Goal: Browse casually

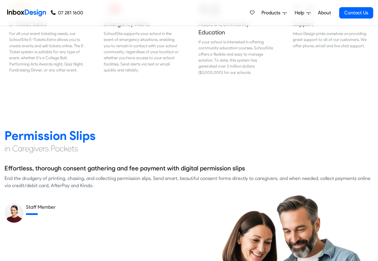
scroll to position [754, 0]
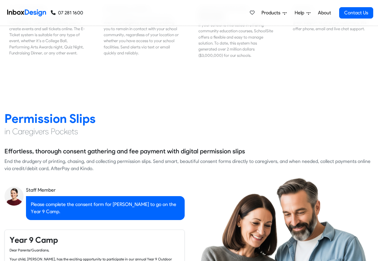
click at [327, 13] on link "About" at bounding box center [324, 13] width 16 height 12
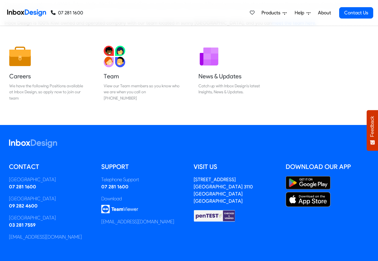
scroll to position [99, 0]
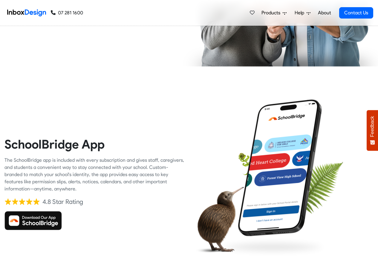
scroll to position [1257, 0]
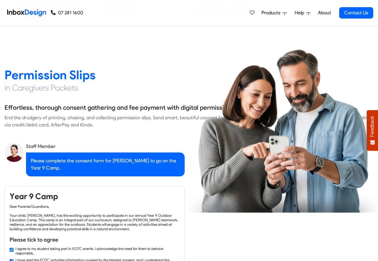
checkbox input "false"
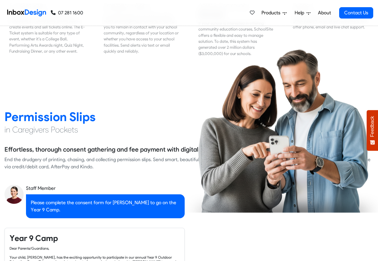
checkbox input "false"
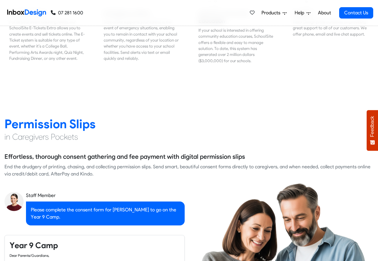
checkbox input "false"
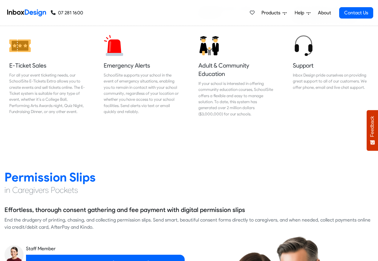
checkbox input "false"
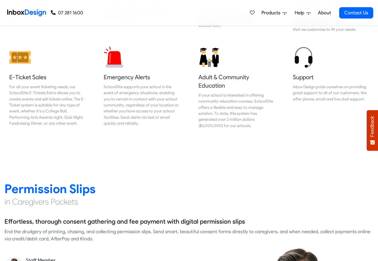
checkbox input "false"
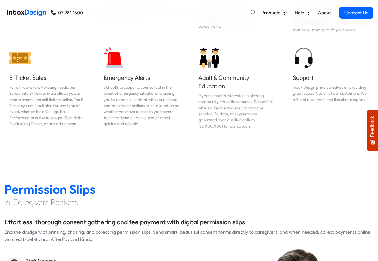
checkbox input "false"
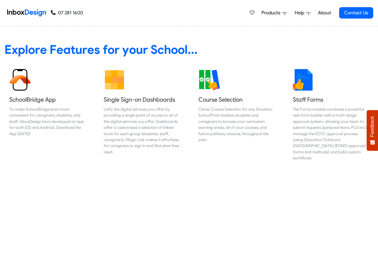
scroll to position [287, 0]
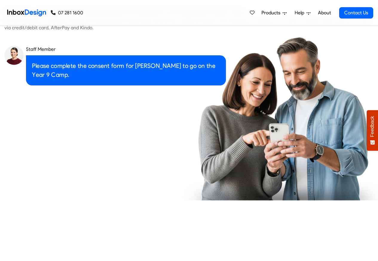
checkbox input "true"
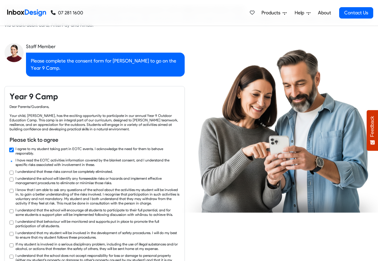
checkbox input "true"
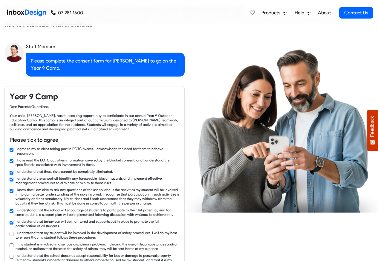
checkbox input "true"
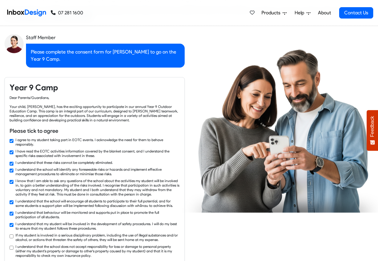
checkbox input "true"
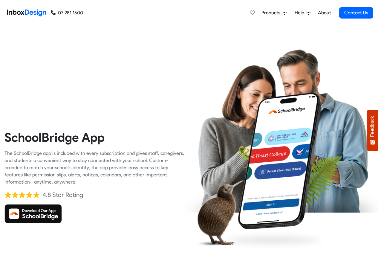
checkbox input "true"
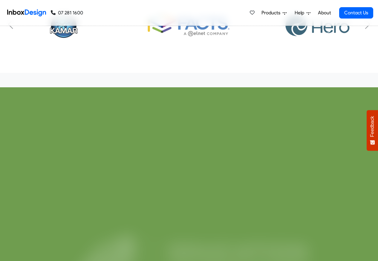
scroll to position [2262, 0]
